Goal: Check status: Check status

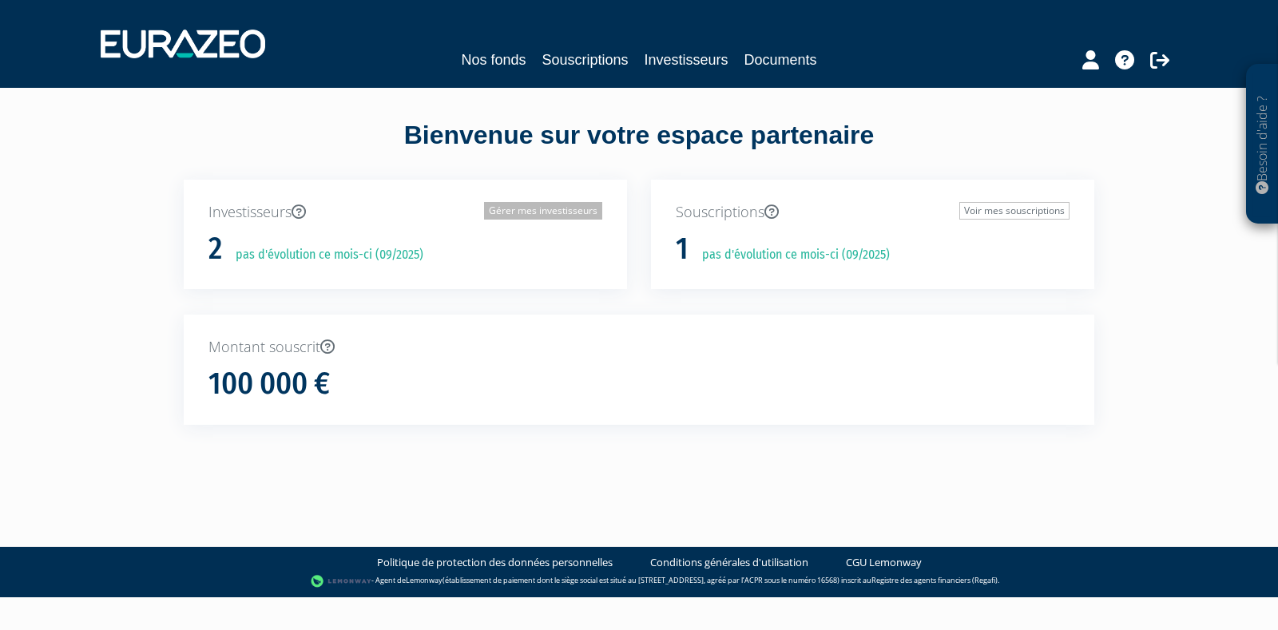
click at [507, 209] on link "Gérer mes investisseurs" at bounding box center [543, 211] width 118 height 18
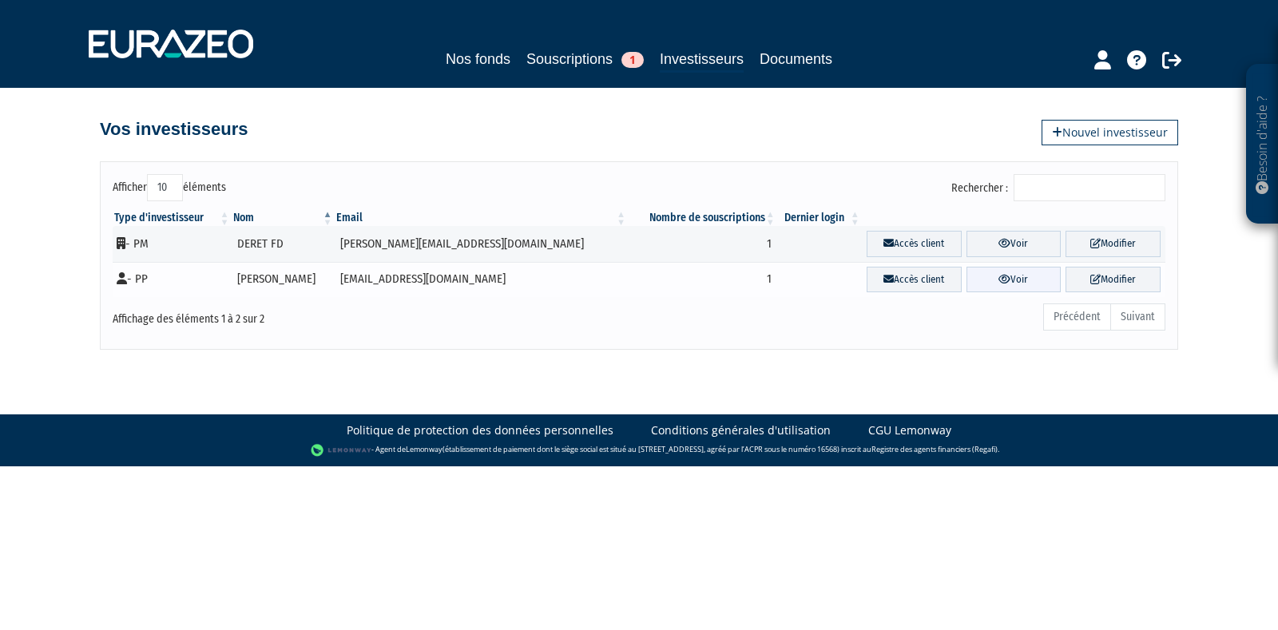
click at [968, 287] on link "Voir" at bounding box center [1014, 280] width 95 height 26
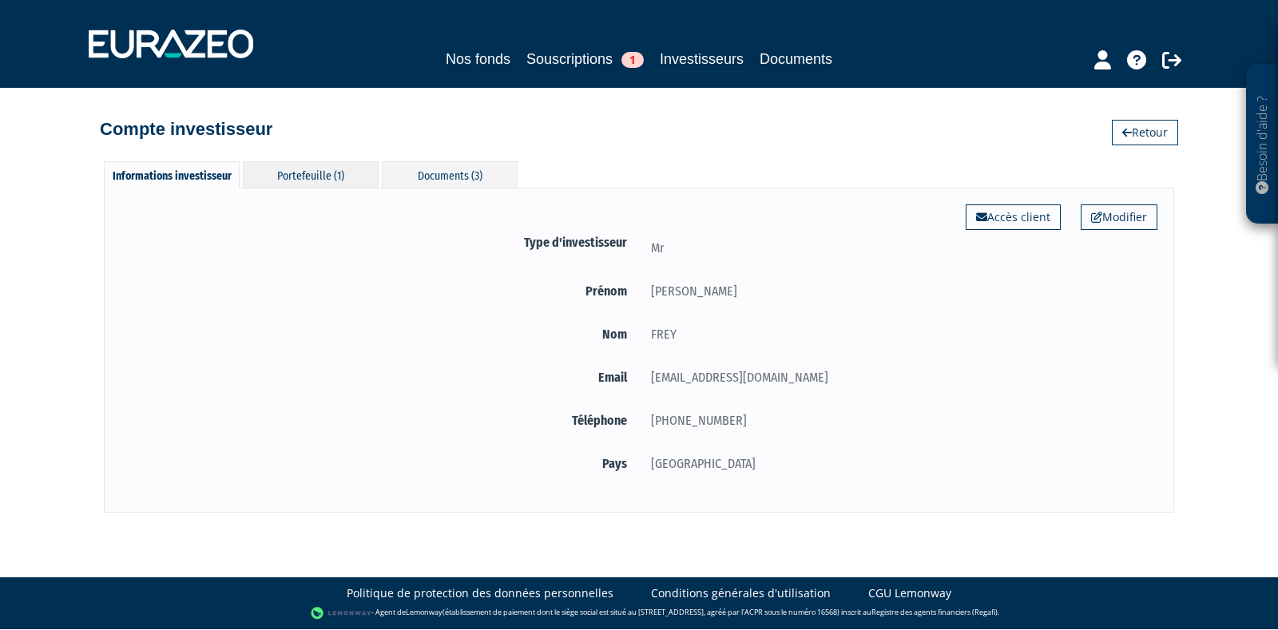
click at [344, 175] on div "Portefeuille (1)" at bounding box center [311, 174] width 136 height 26
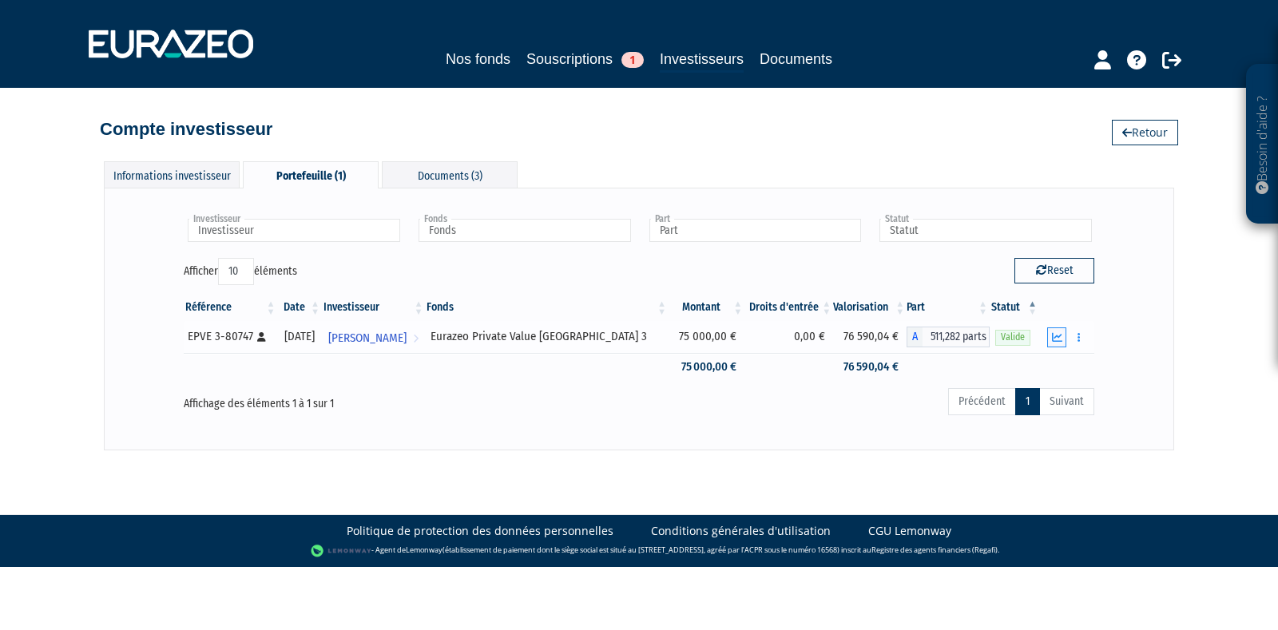
click at [1055, 336] on icon "button" at bounding box center [1057, 337] width 10 height 10
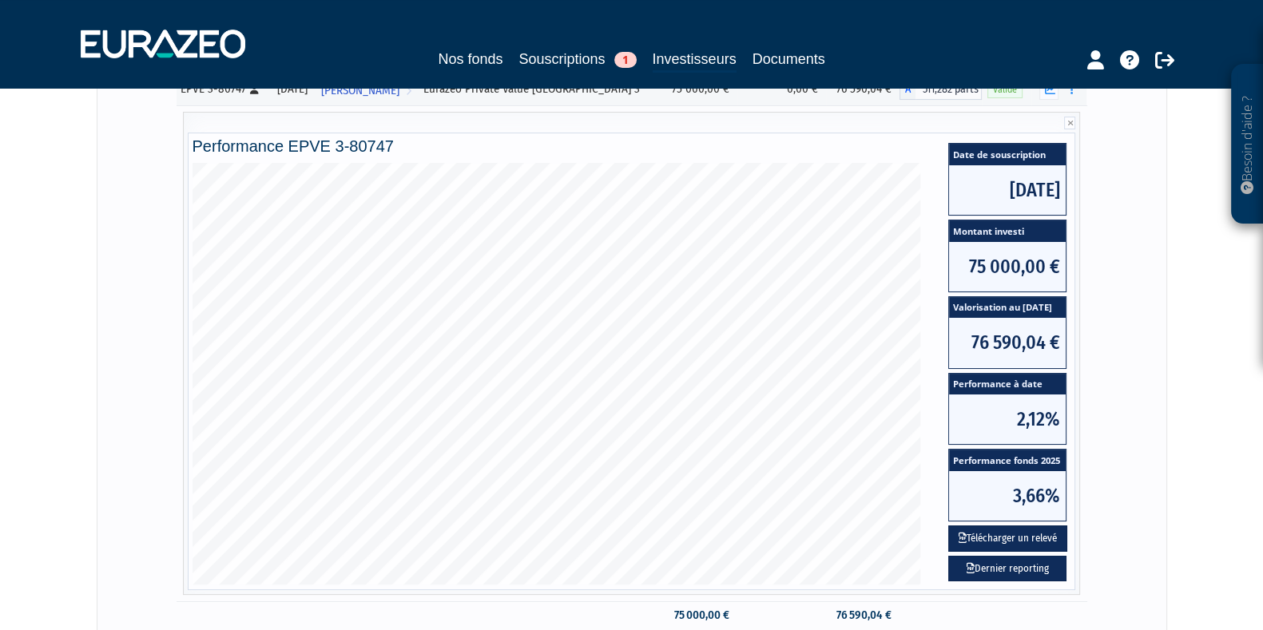
scroll to position [237, 0]
